Goal: Information Seeking & Learning: Learn about a topic

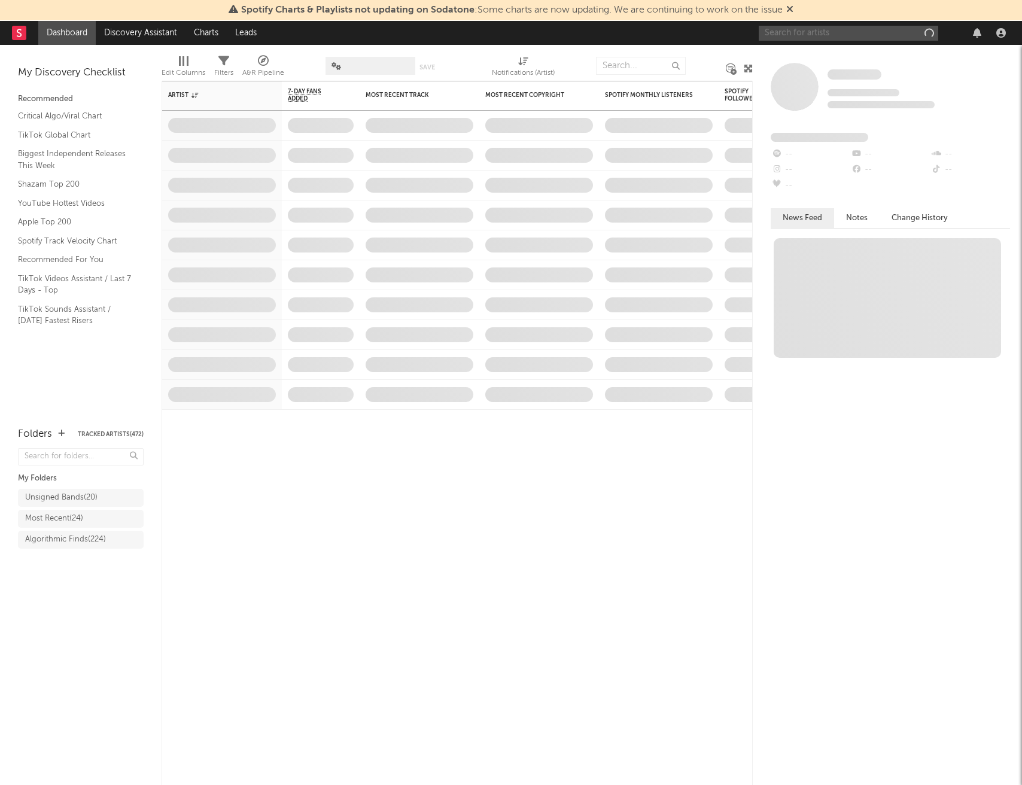
click at [797, 35] on input "text" at bounding box center [849, 33] width 180 height 15
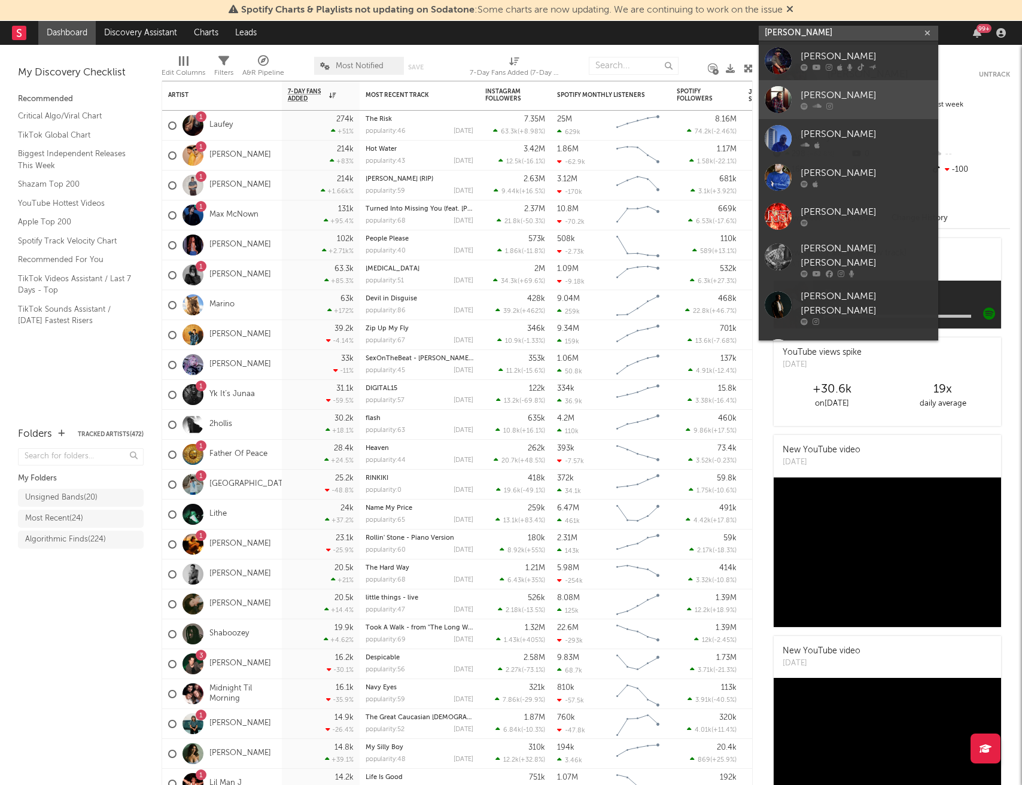
type input "[PERSON_NAME]"
click at [827, 93] on div "[PERSON_NAME]" at bounding box center [867, 96] width 132 height 14
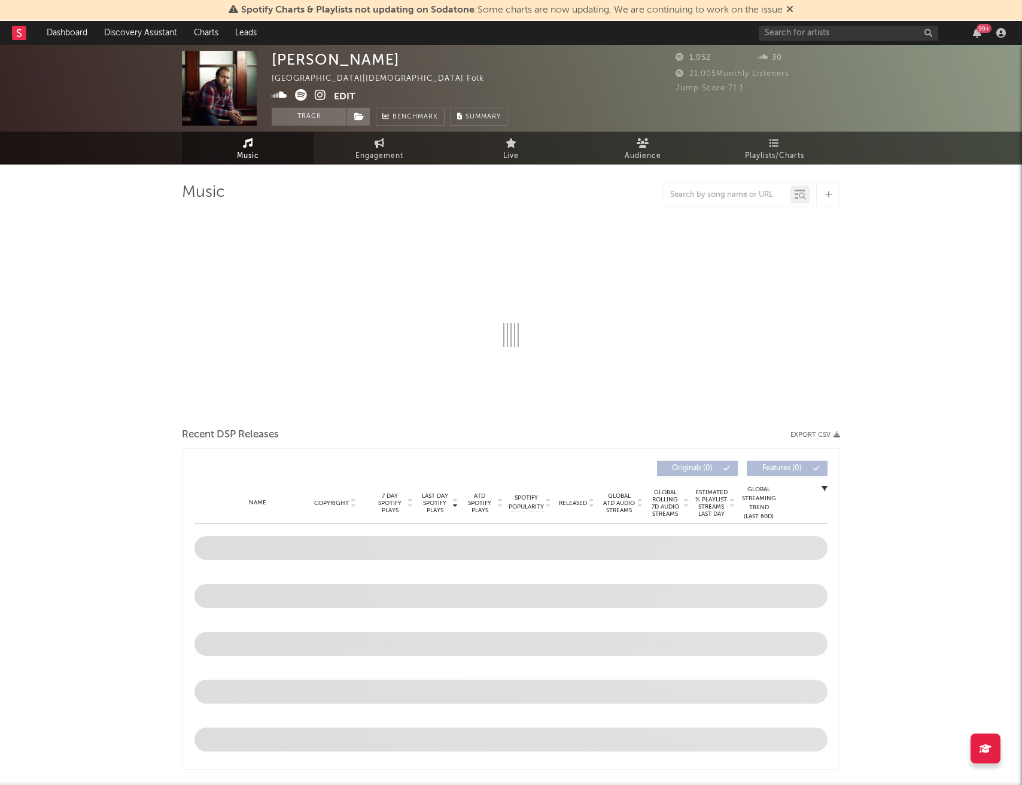
select select "6m"
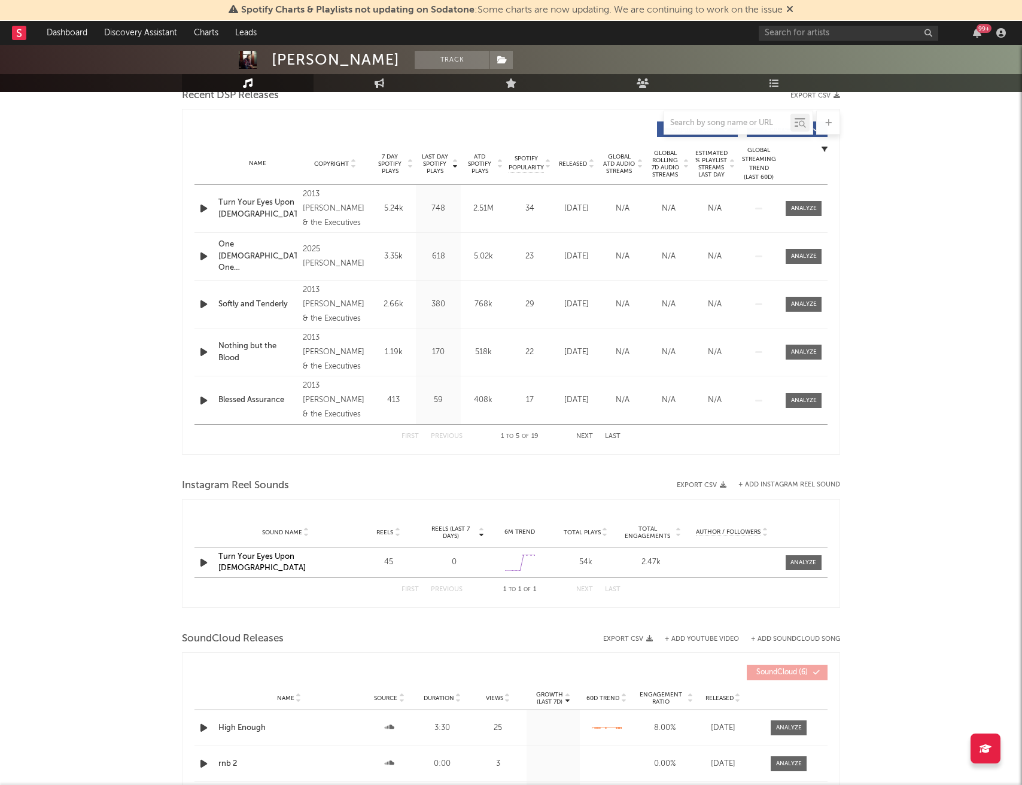
scroll to position [433, 0]
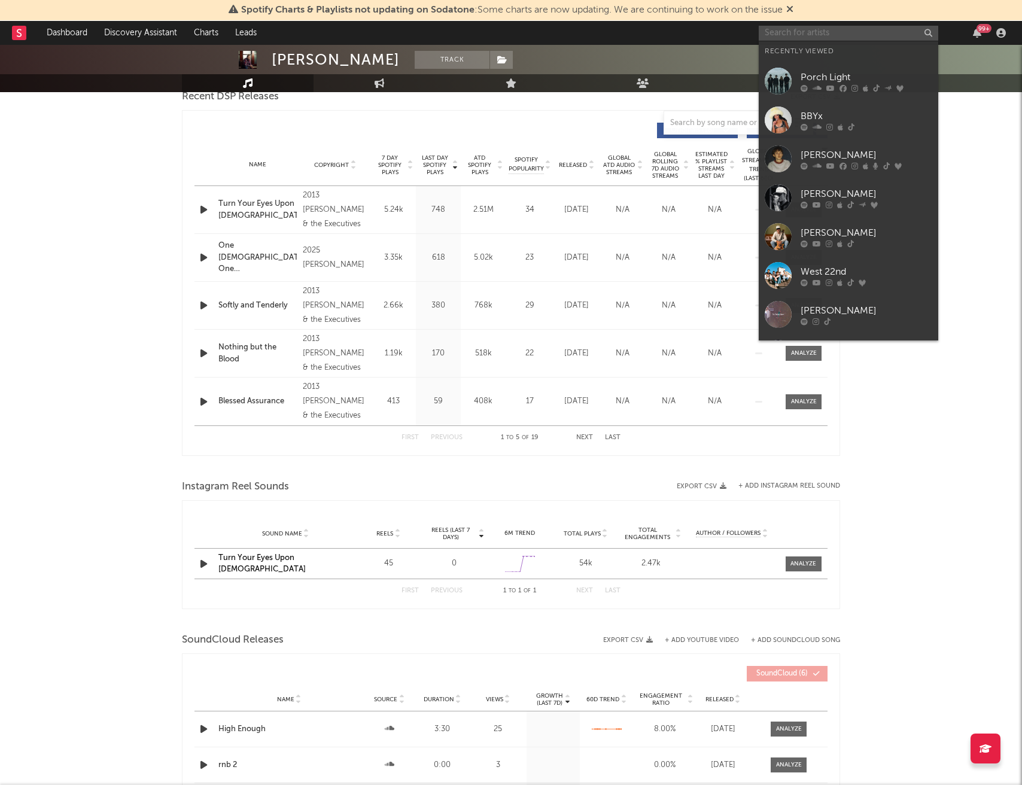
click at [824, 35] on input "text" at bounding box center [849, 33] width 180 height 15
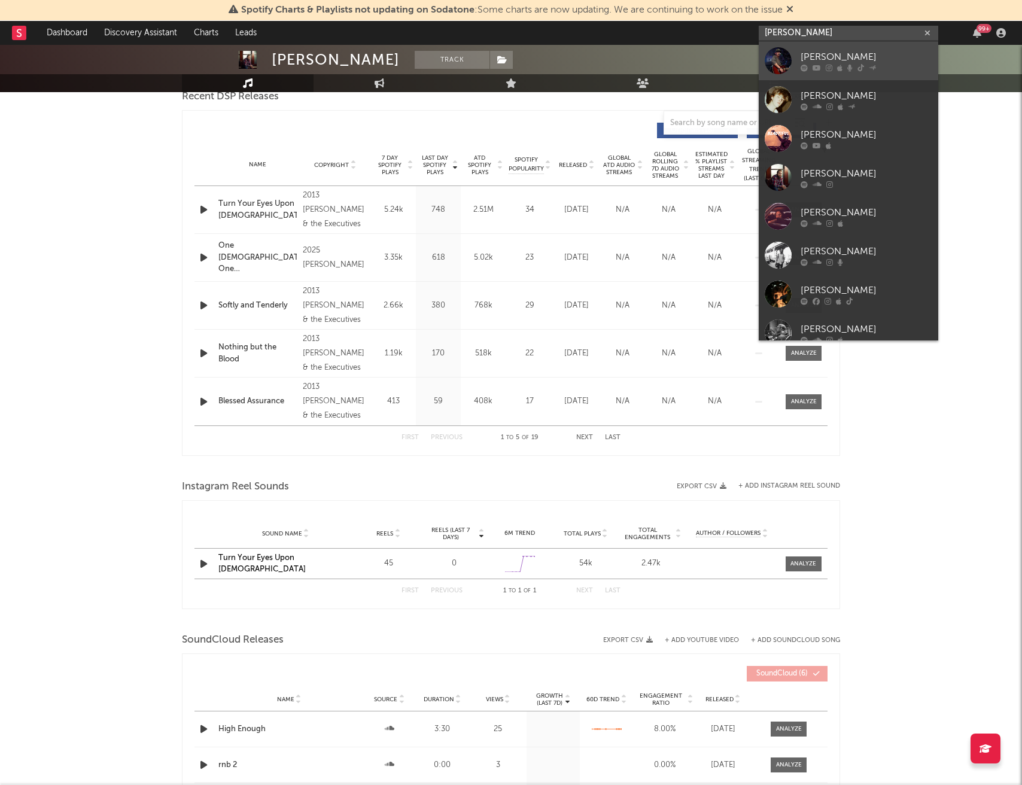
type input "[PERSON_NAME]"
click at [853, 53] on div "[PERSON_NAME]" at bounding box center [867, 57] width 132 height 14
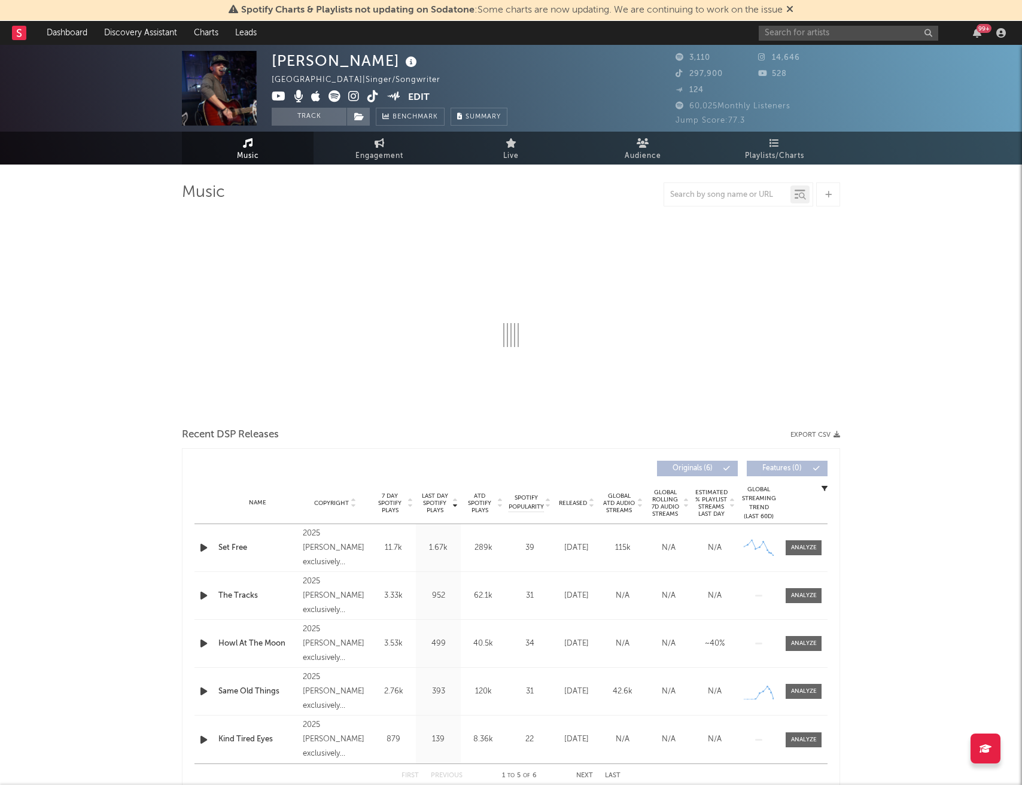
select select "6m"
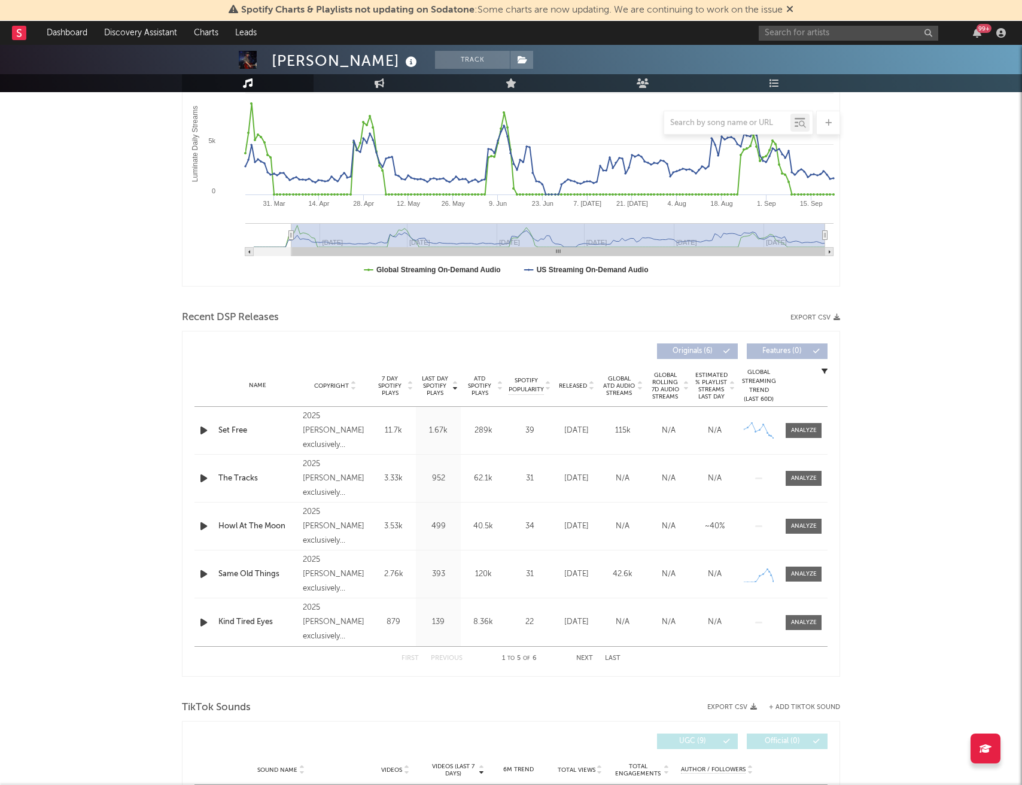
scroll to position [368, 0]
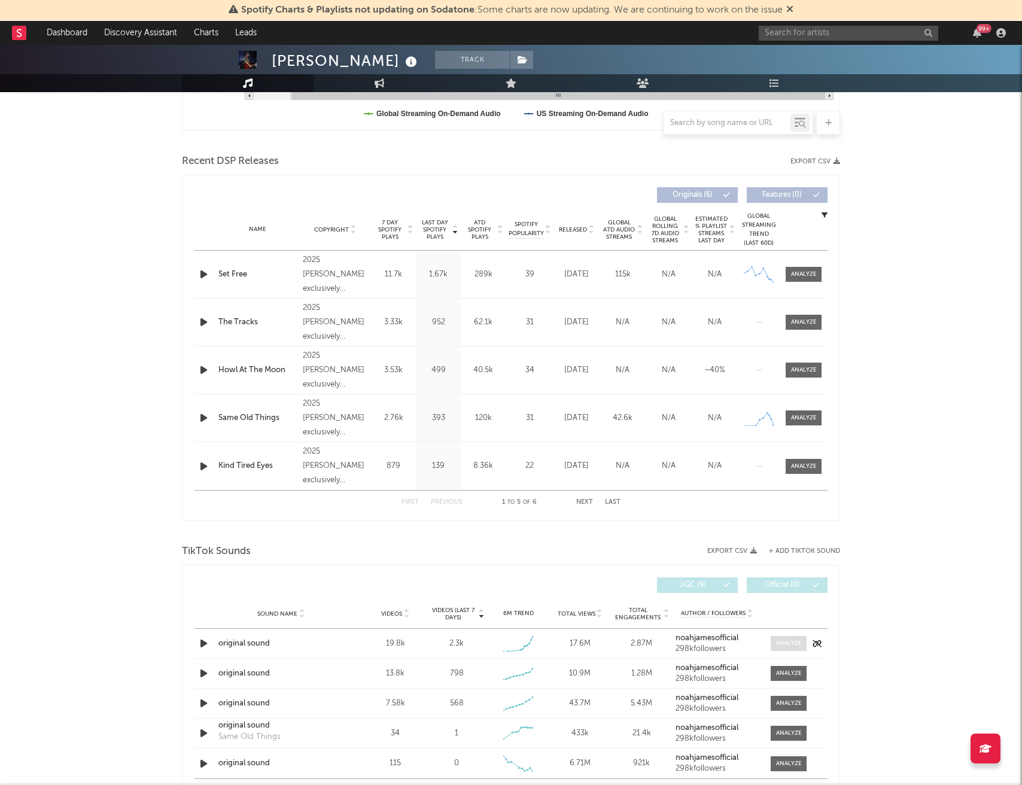
click at [789, 645] on div at bounding box center [789, 643] width 26 height 9
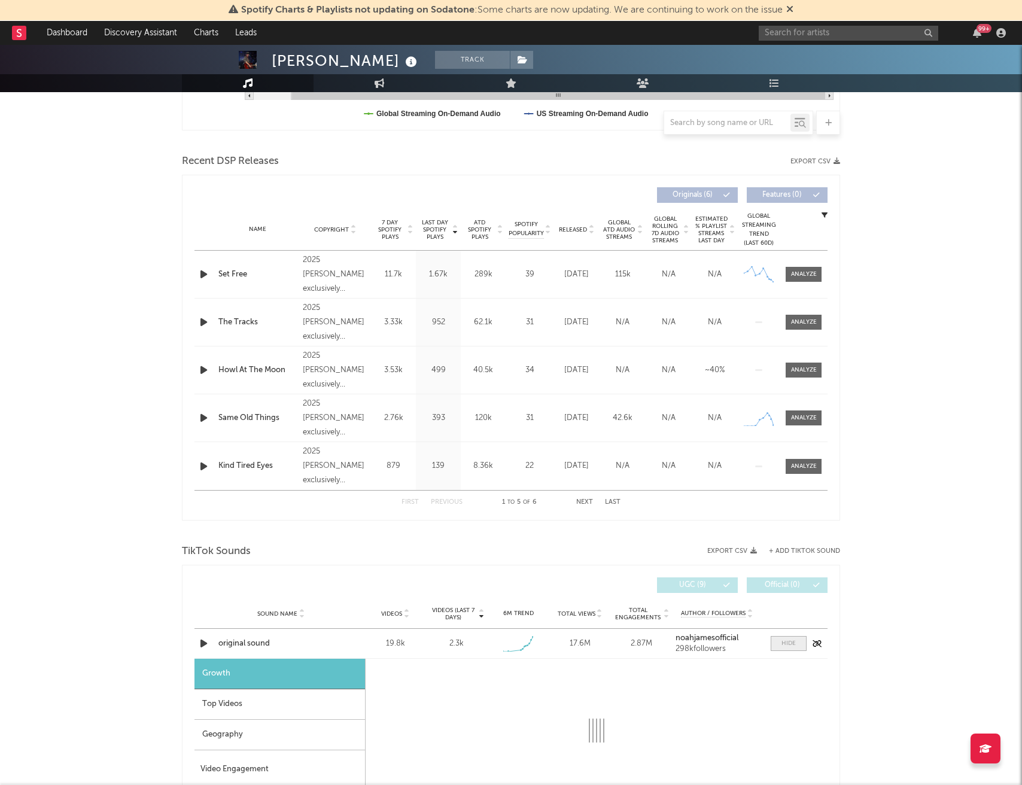
select select "1w"
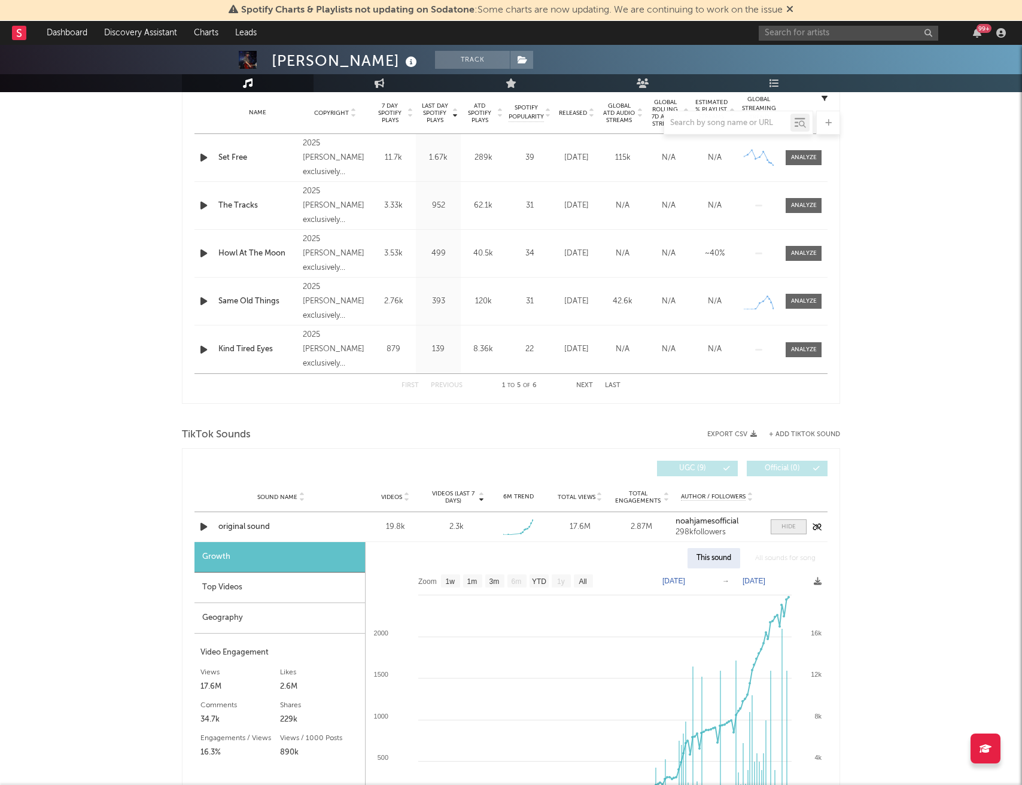
scroll to position [515, 0]
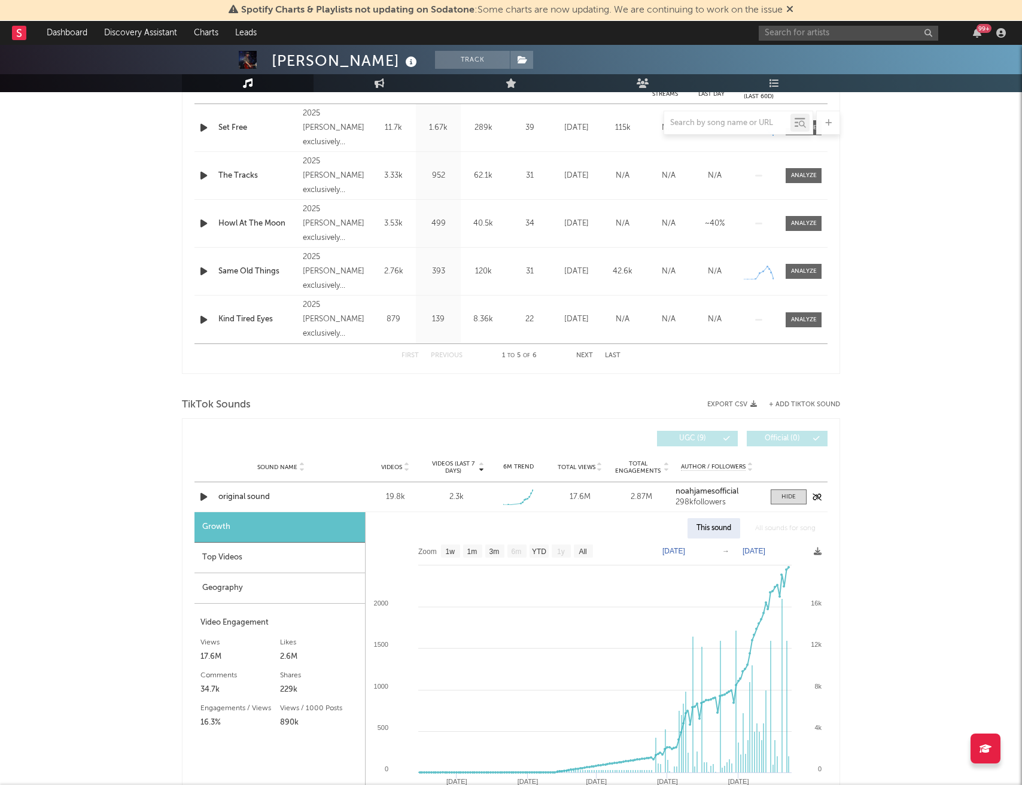
click at [203, 498] on icon "button" at bounding box center [203, 497] width 13 height 15
click at [203, 498] on icon "button" at bounding box center [202, 497] width 11 height 15
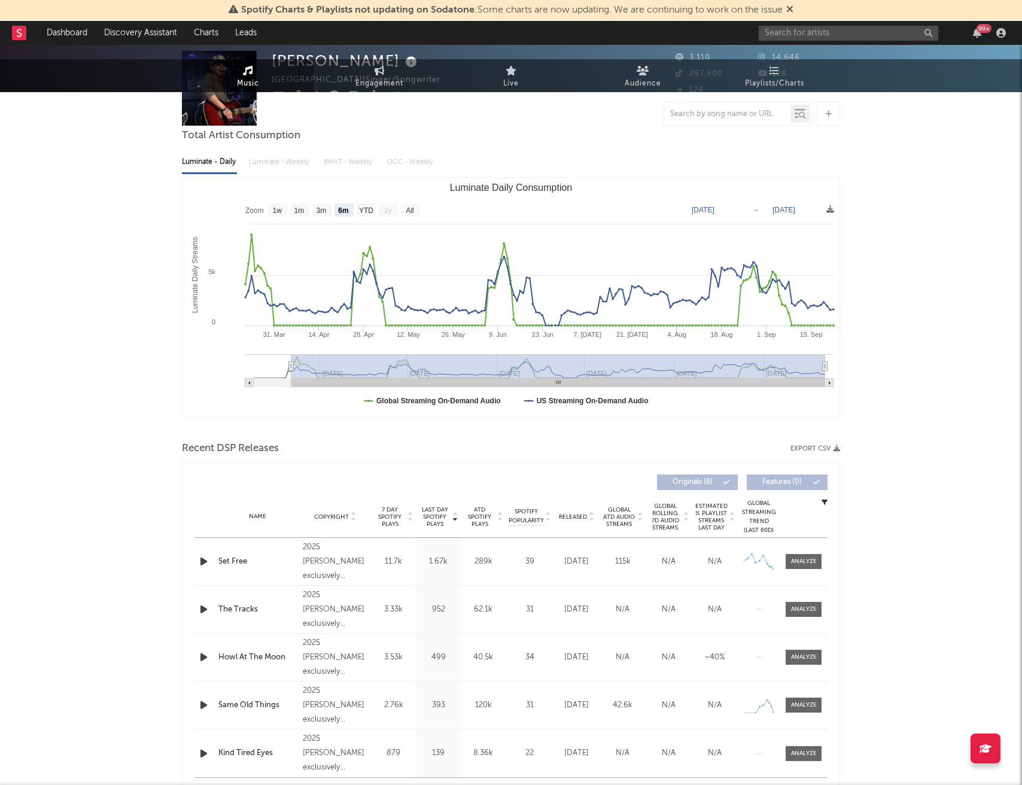
scroll to position [0, 0]
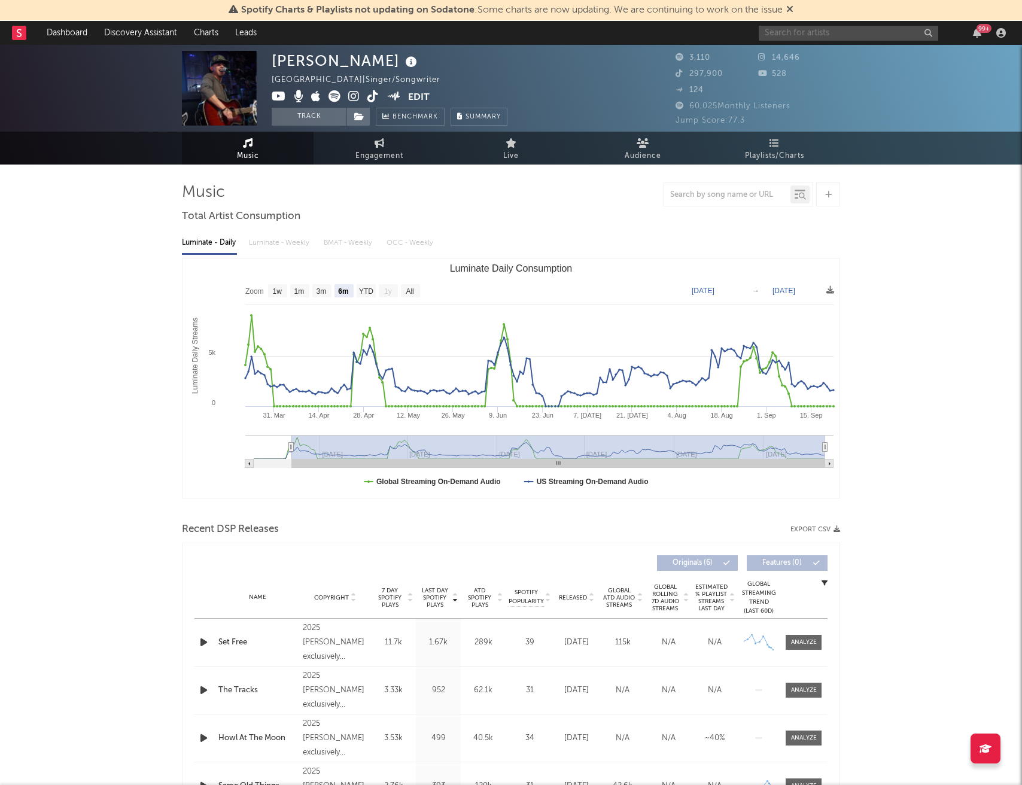
click at [857, 31] on input "text" at bounding box center [849, 33] width 180 height 15
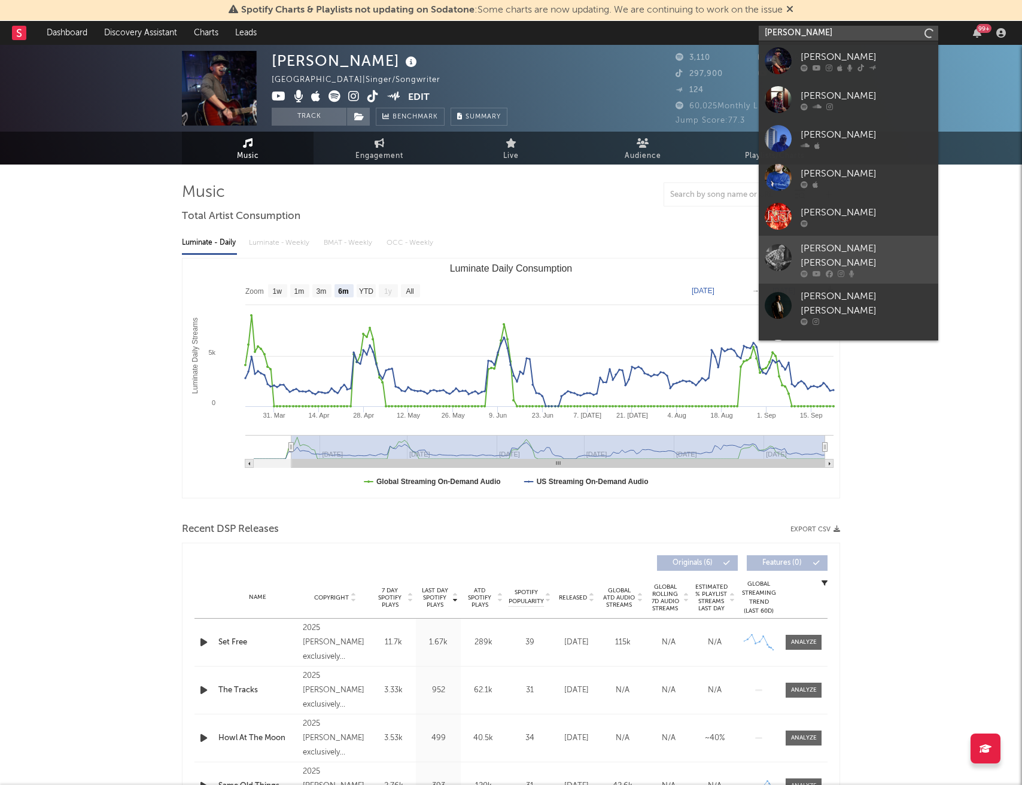
scroll to position [21, 0]
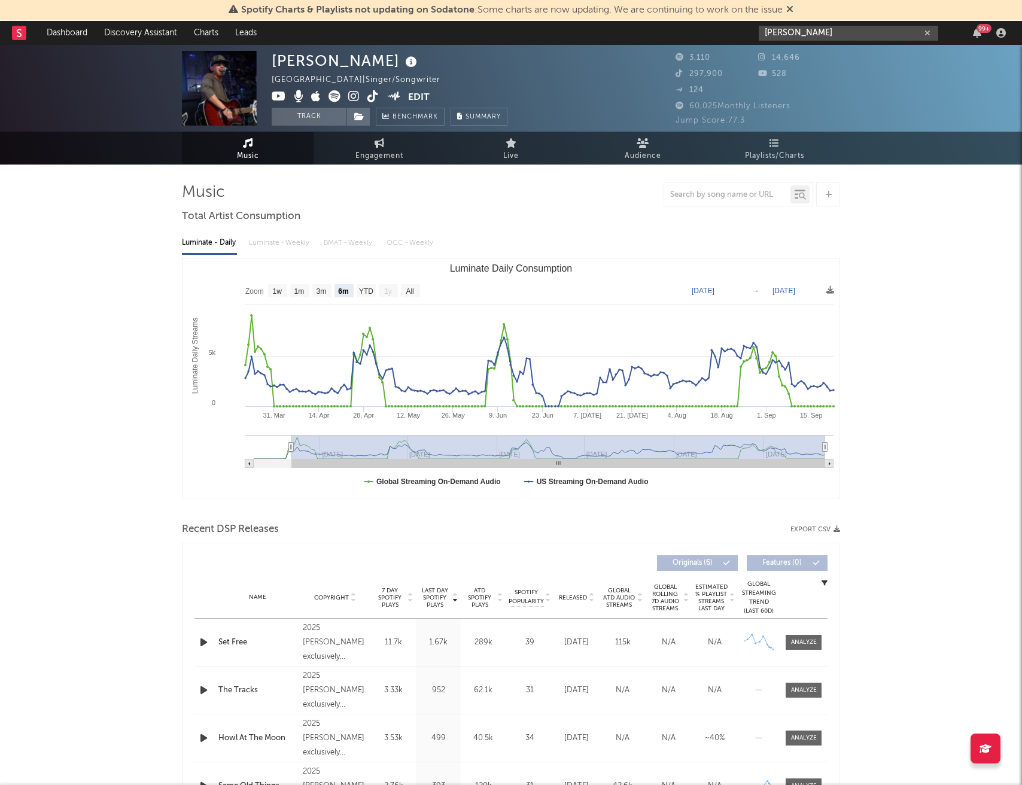
type input "[PERSON_NAME]"
